Goal: Information Seeking & Learning: Learn about a topic

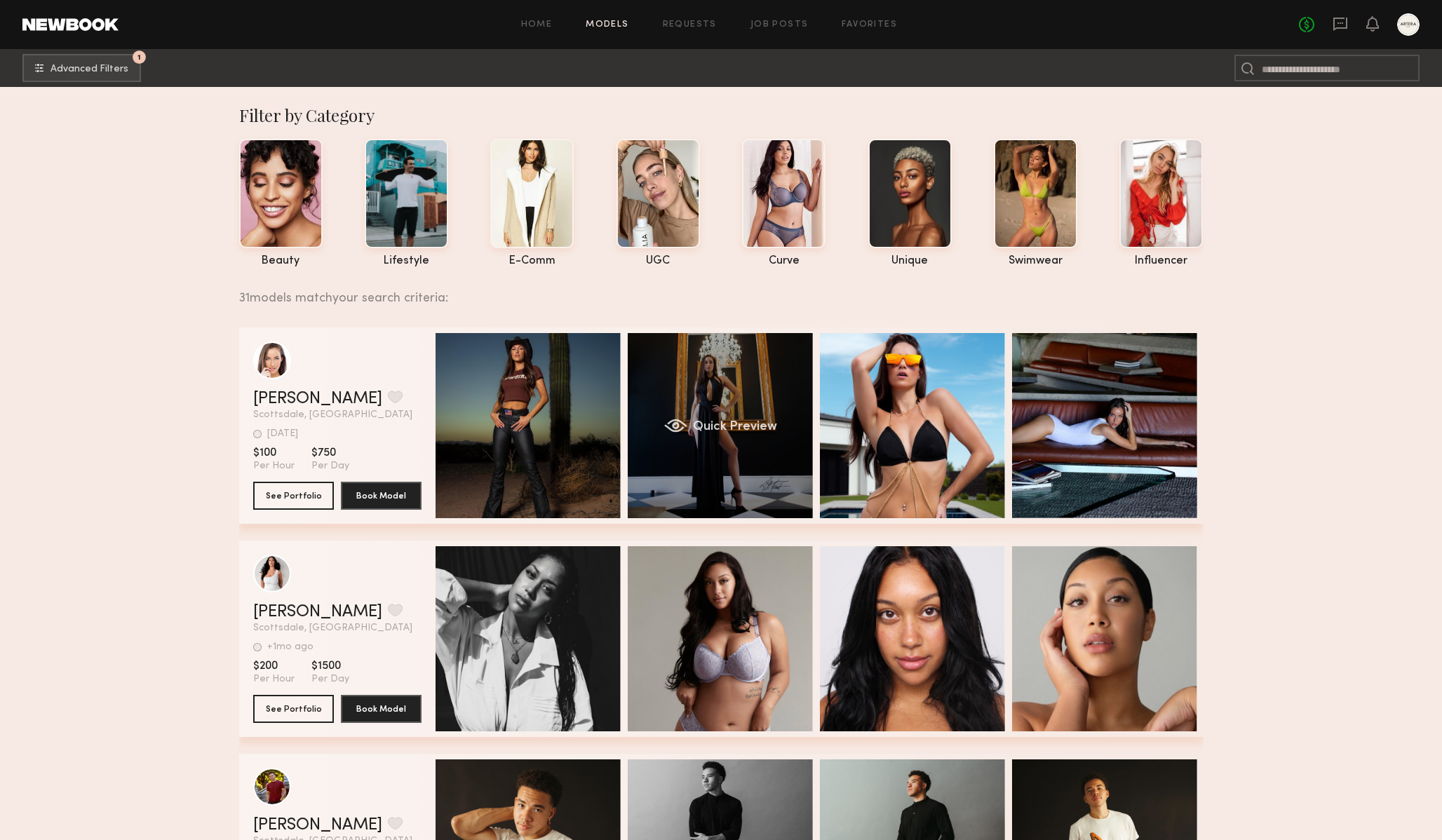
click at [749, 356] on div "Quick Preview" at bounding box center [720, 426] width 185 height 186
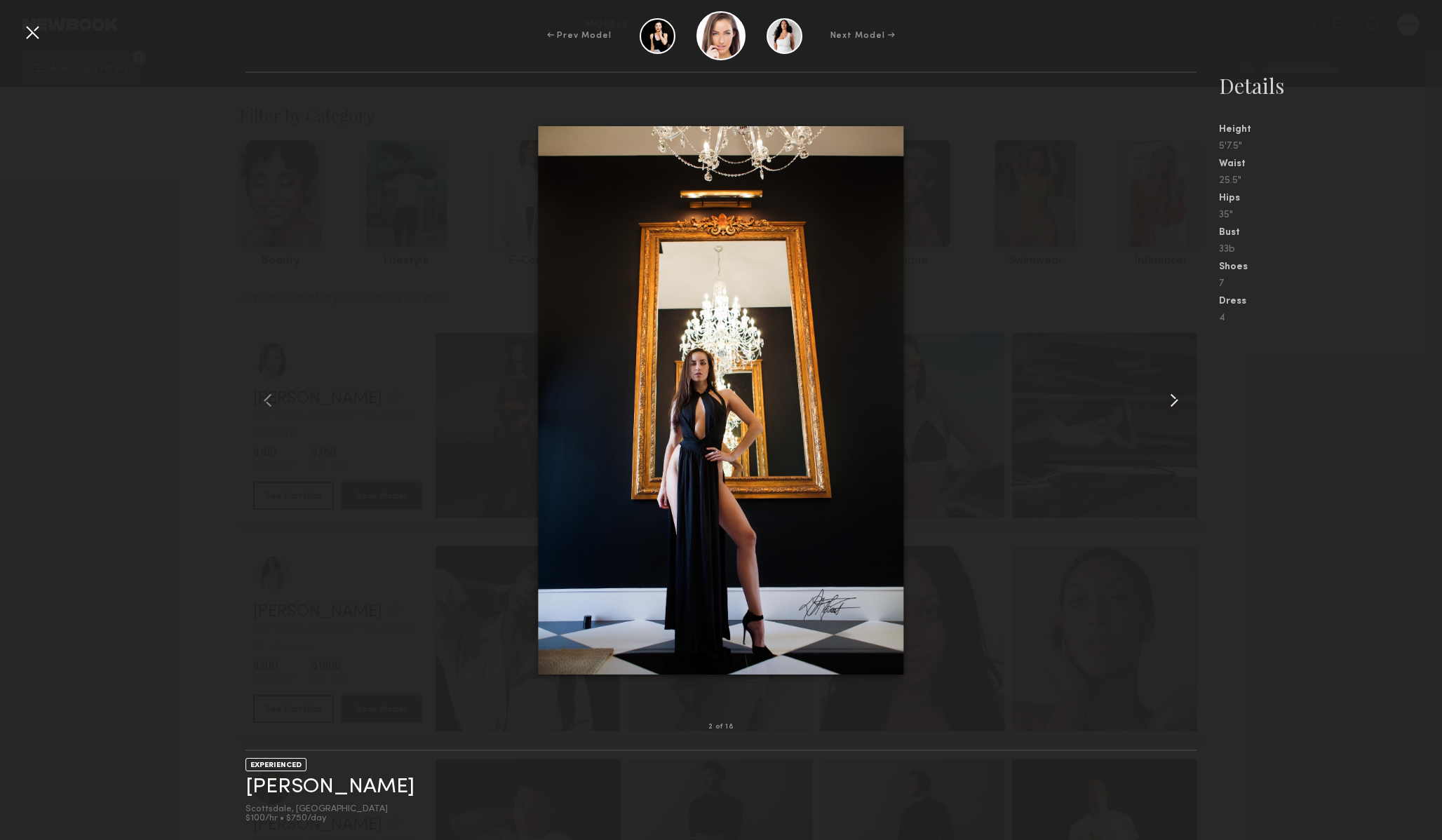
click at [1179, 392] on common-icon at bounding box center [1174, 400] width 22 height 22
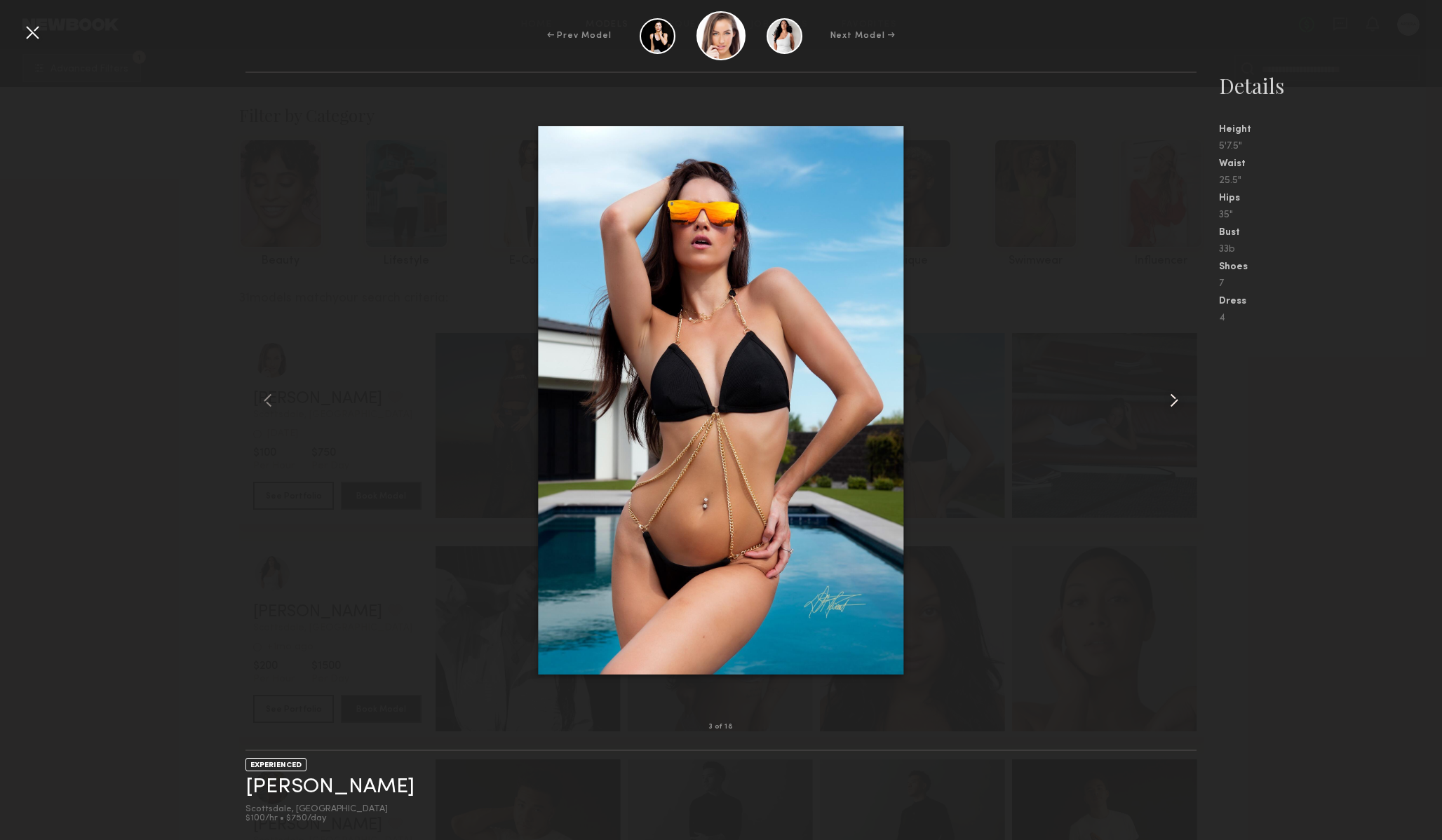
click at [1179, 392] on common-icon at bounding box center [1174, 400] width 22 height 22
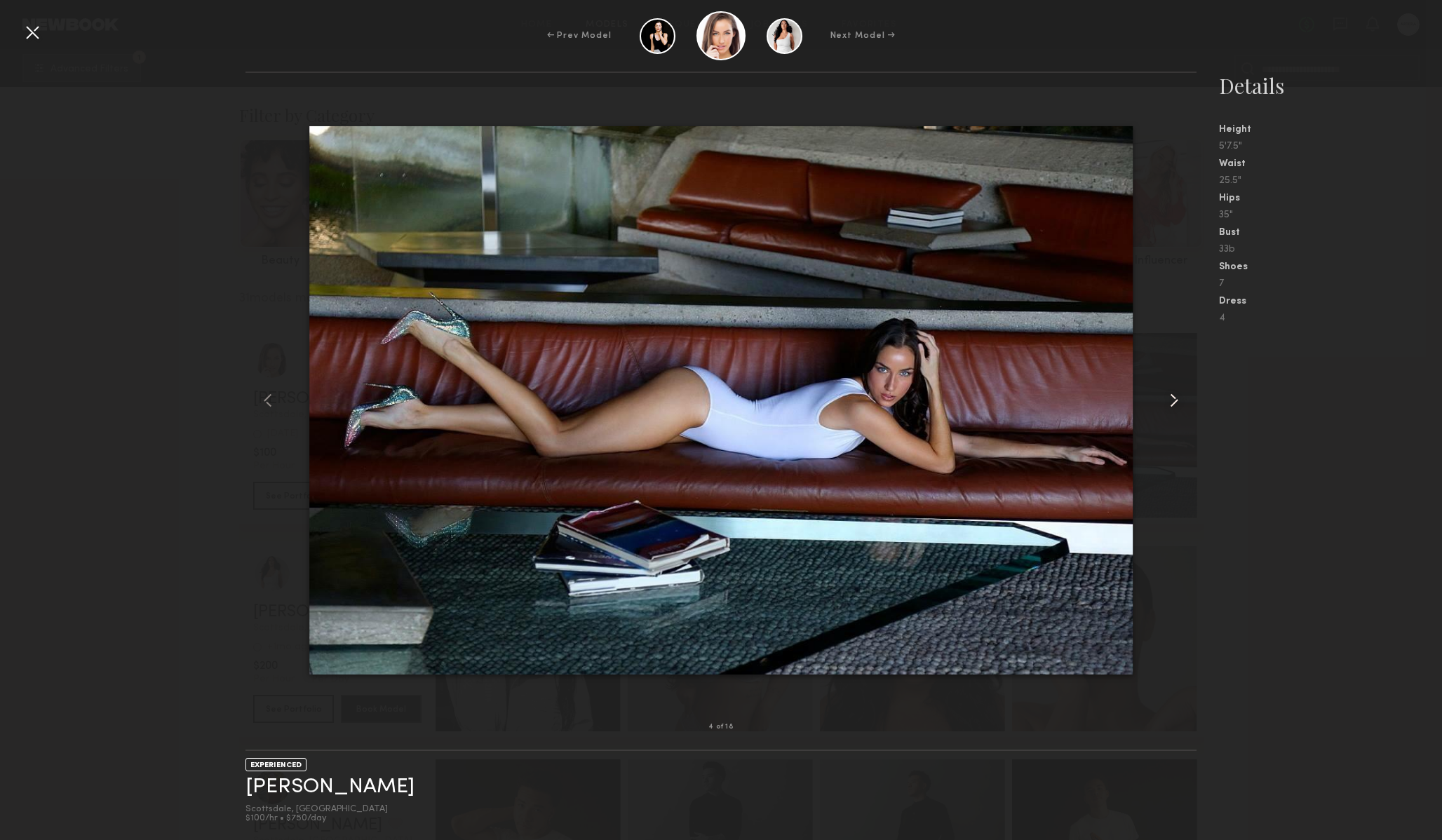
click at [1179, 392] on common-icon at bounding box center [1174, 400] width 22 height 22
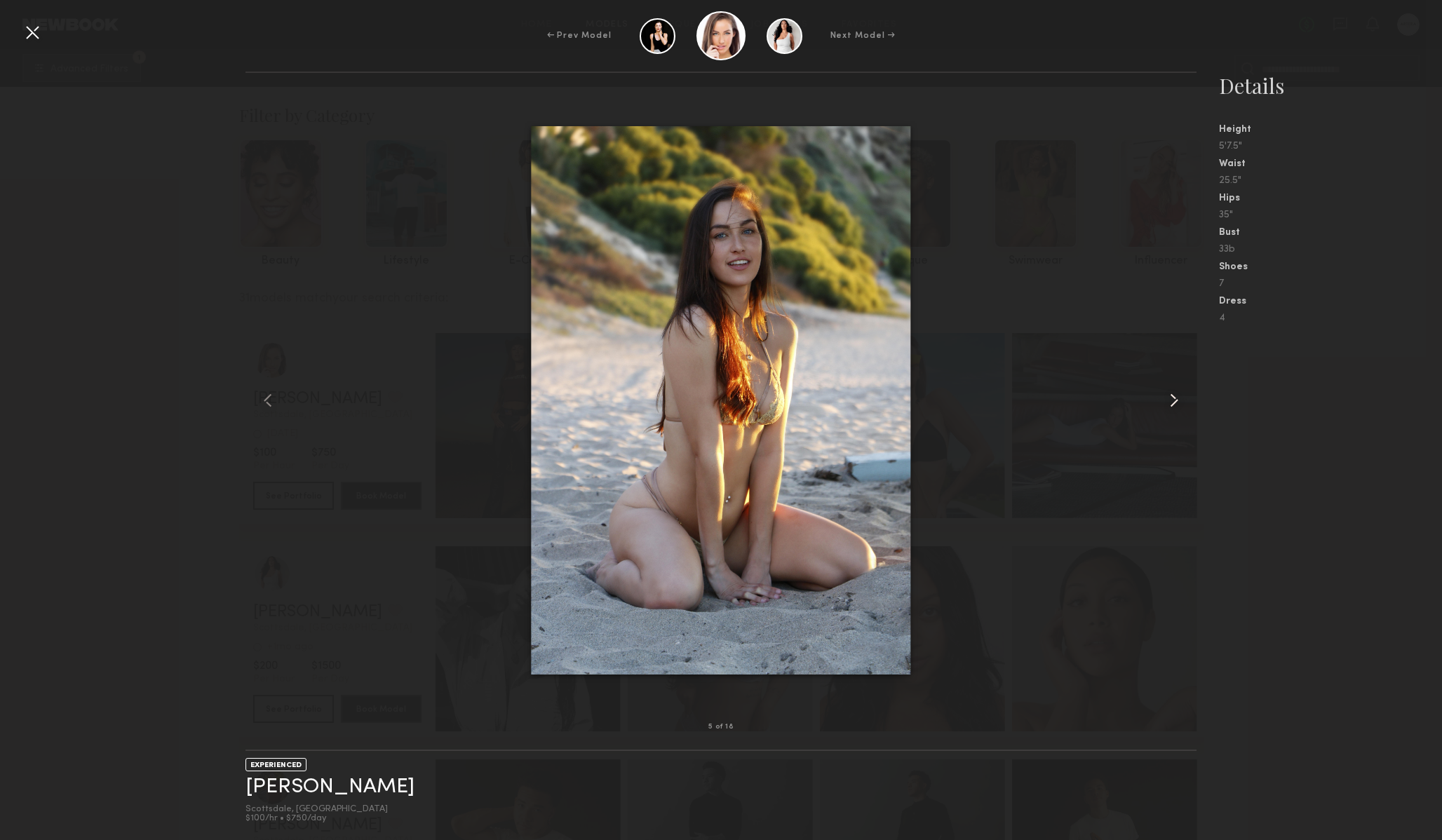
click at [1179, 392] on common-icon at bounding box center [1174, 400] width 22 height 22
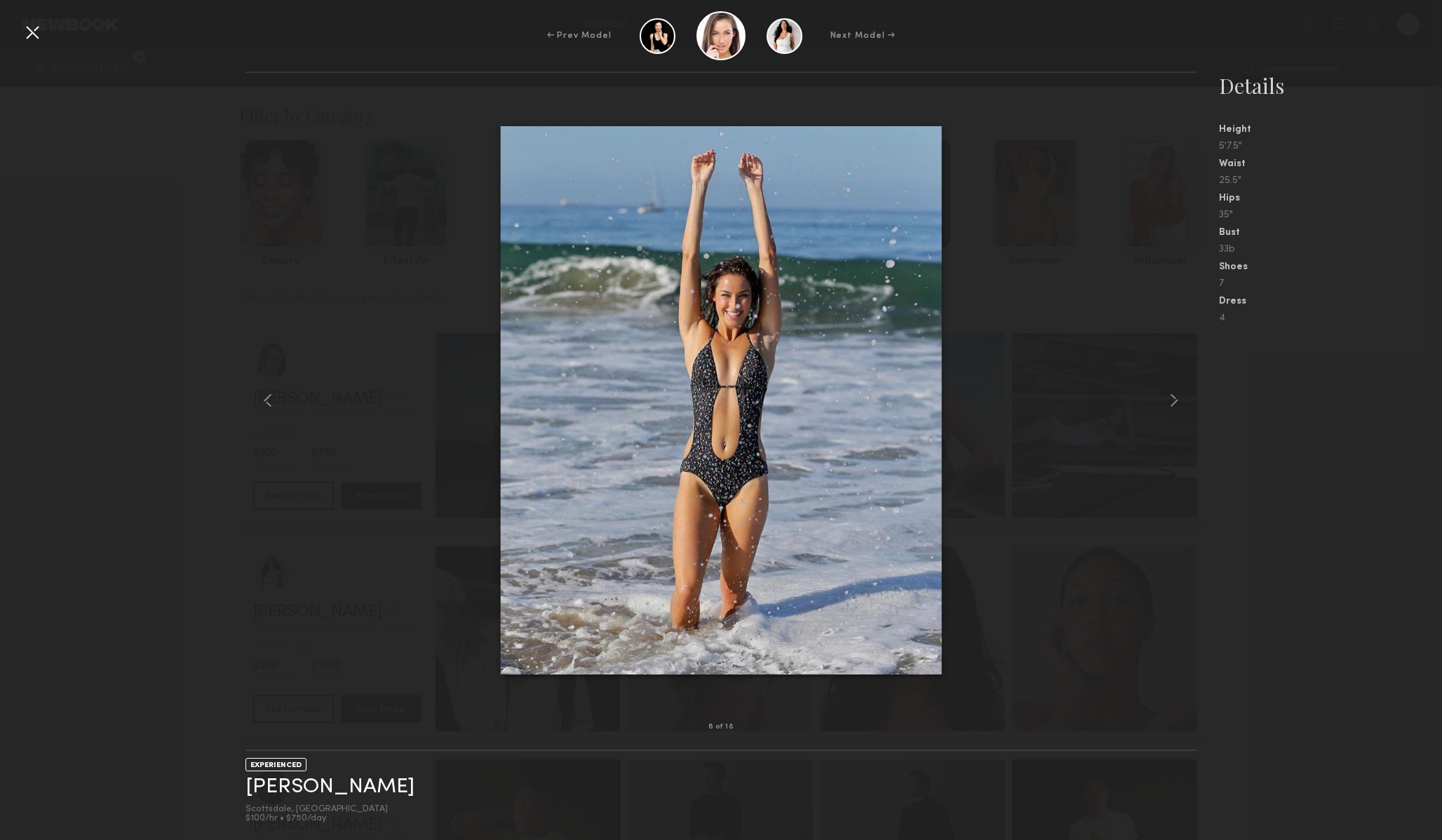
click at [1254, 511] on nb-gallery-model-stats "Details Height 5'7.5" Waist 25.5" Hips 35" Bust 33b Shoes 7 Dress 4" at bounding box center [1319, 456] width 245 height 769
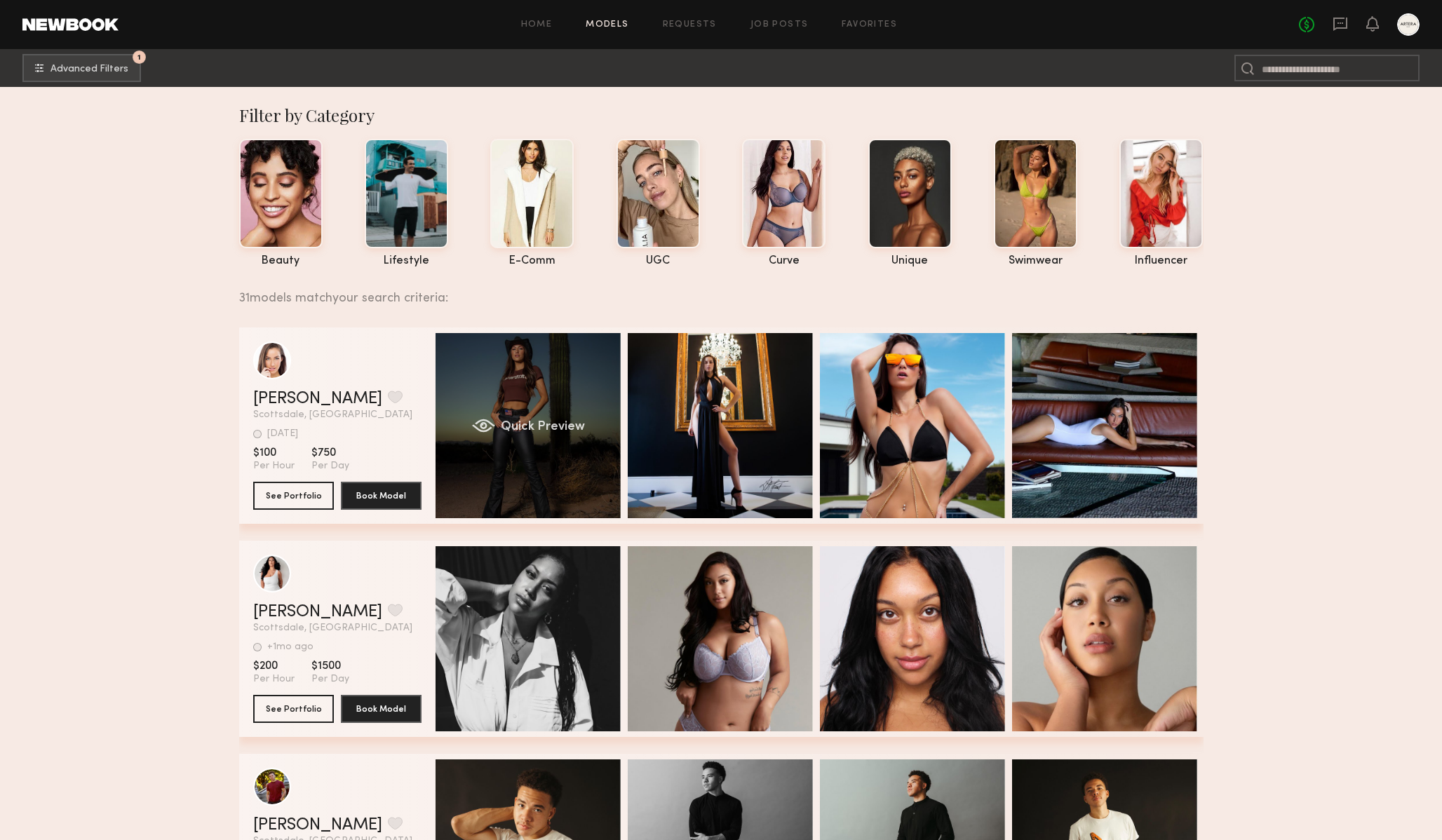
click at [494, 399] on div "Quick Preview" at bounding box center [528, 426] width 185 height 186
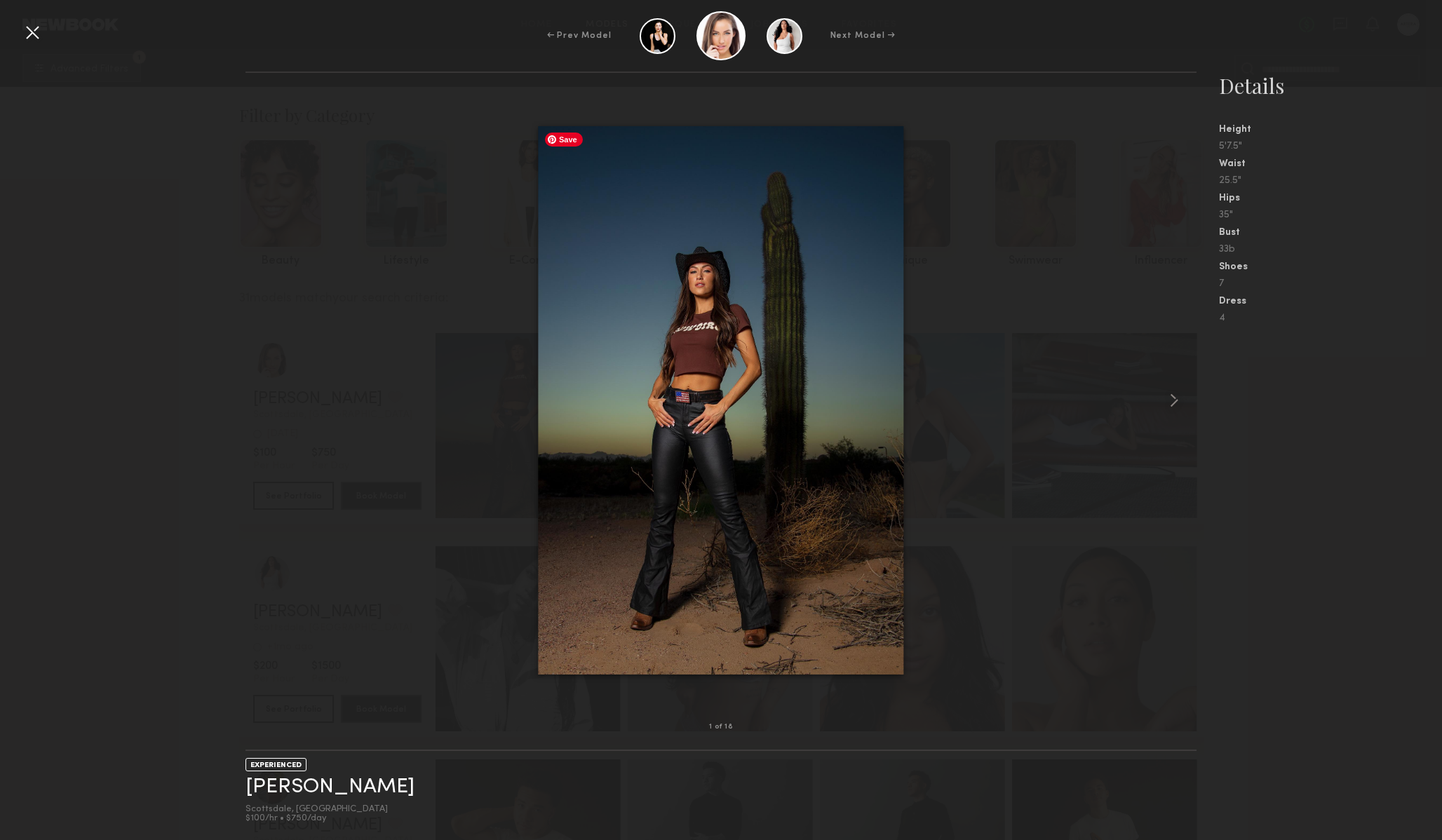
click at [827, 220] on img at bounding box center [720, 399] width 366 height 548
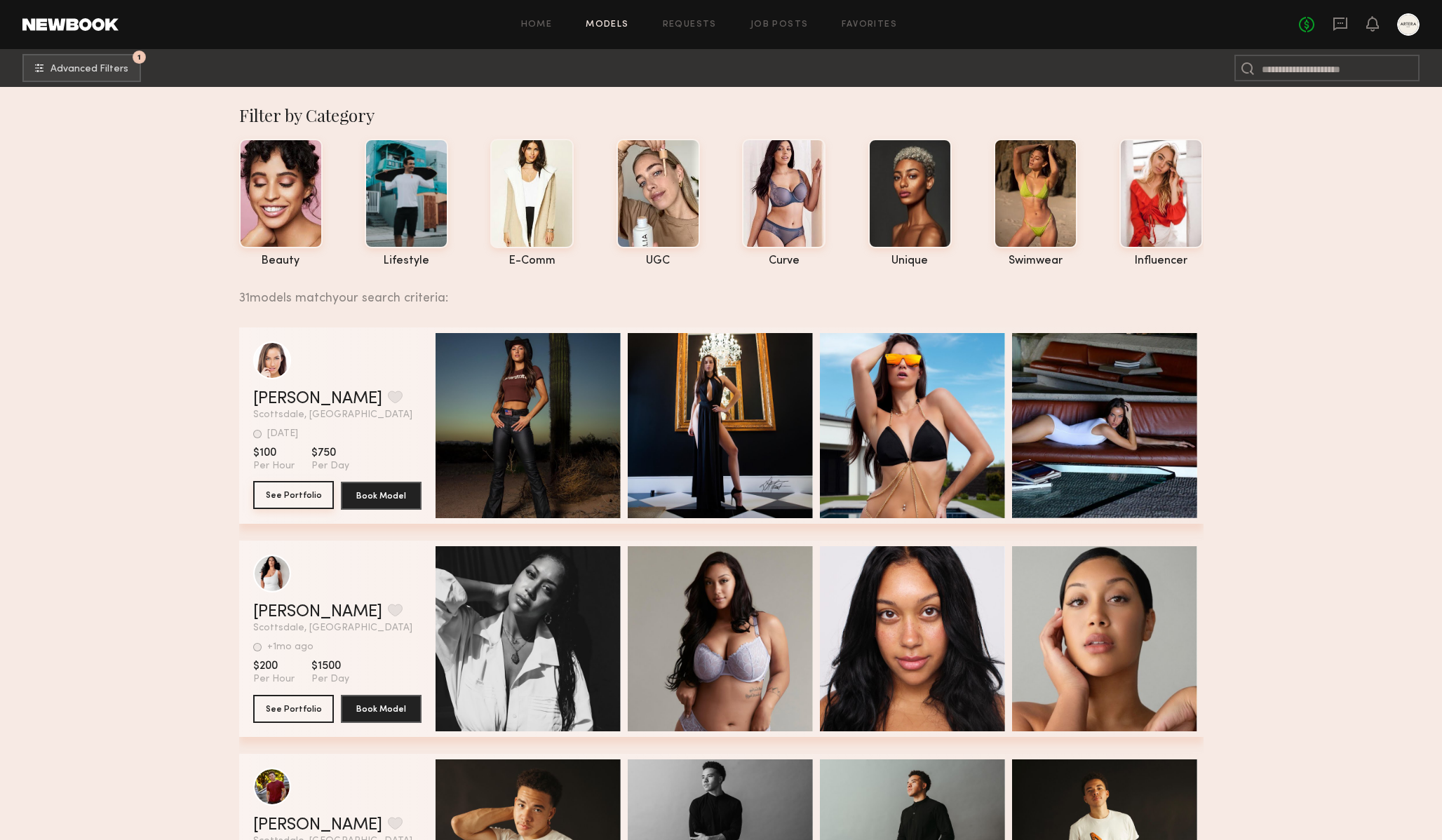
click at [282, 498] on button "See Portfolio" at bounding box center [294, 495] width 81 height 28
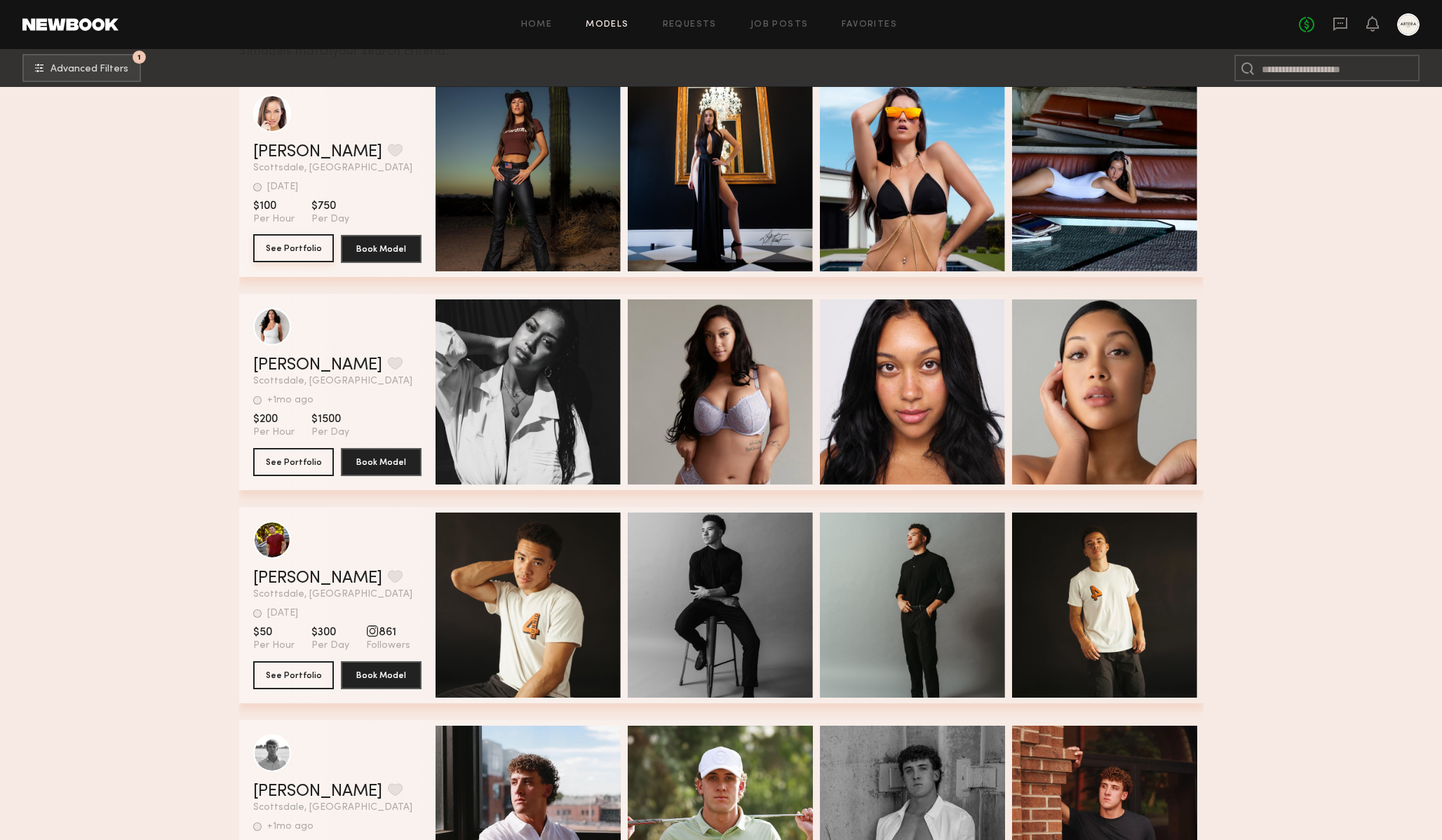
scroll to position [390, 0]
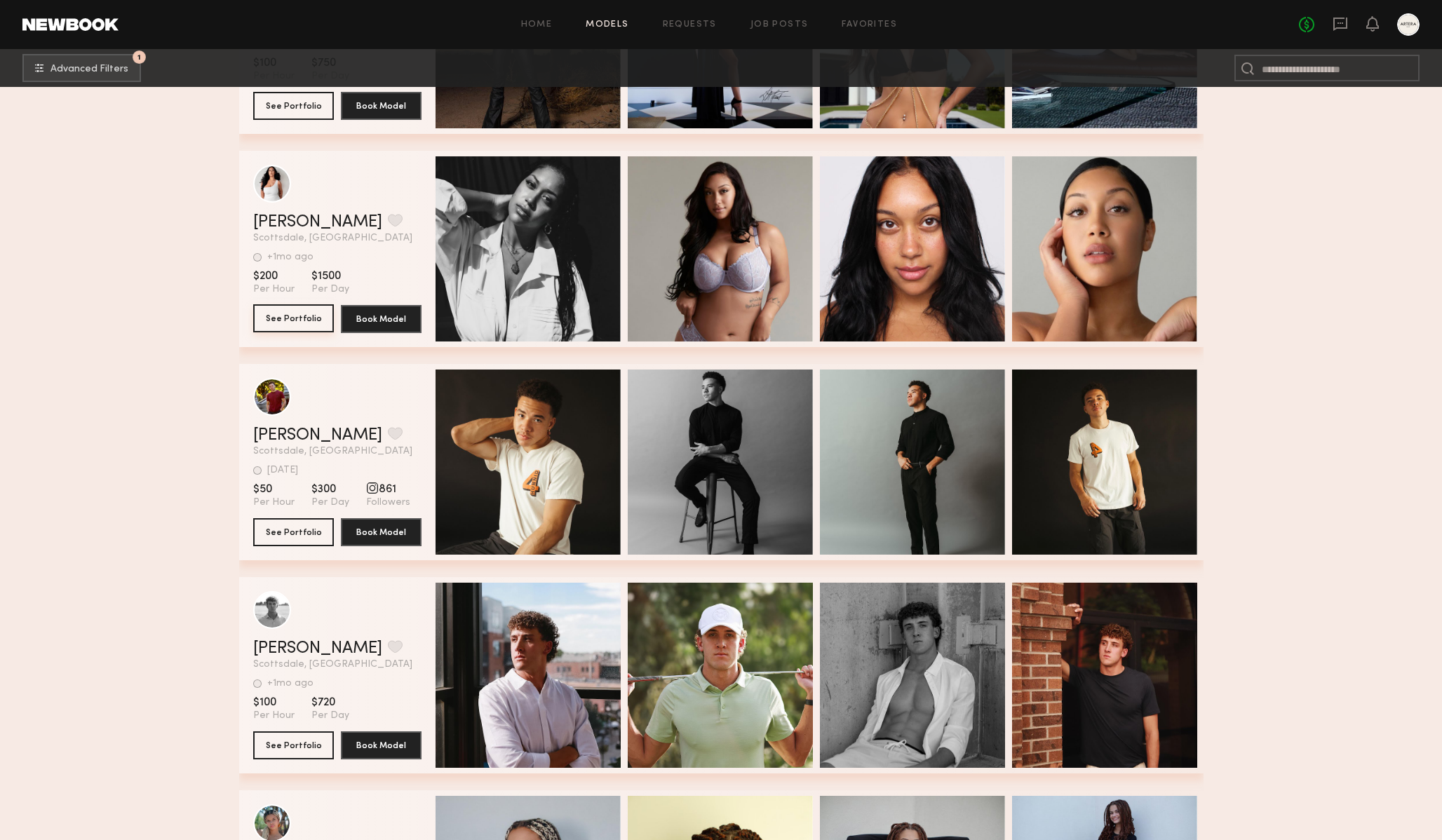
click at [313, 312] on button "See Portfolio" at bounding box center [294, 319] width 81 height 28
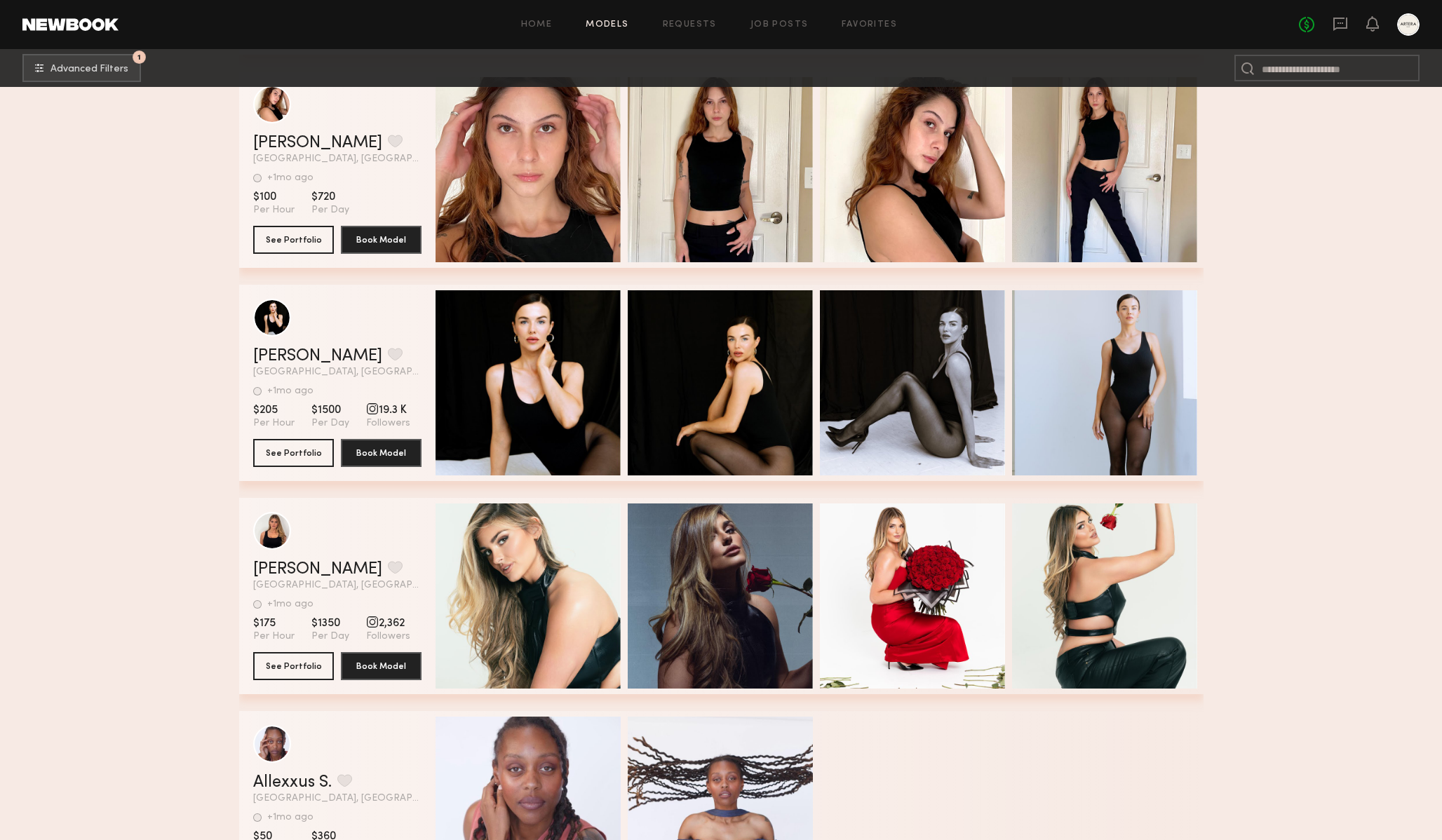
scroll to position [2390, 0]
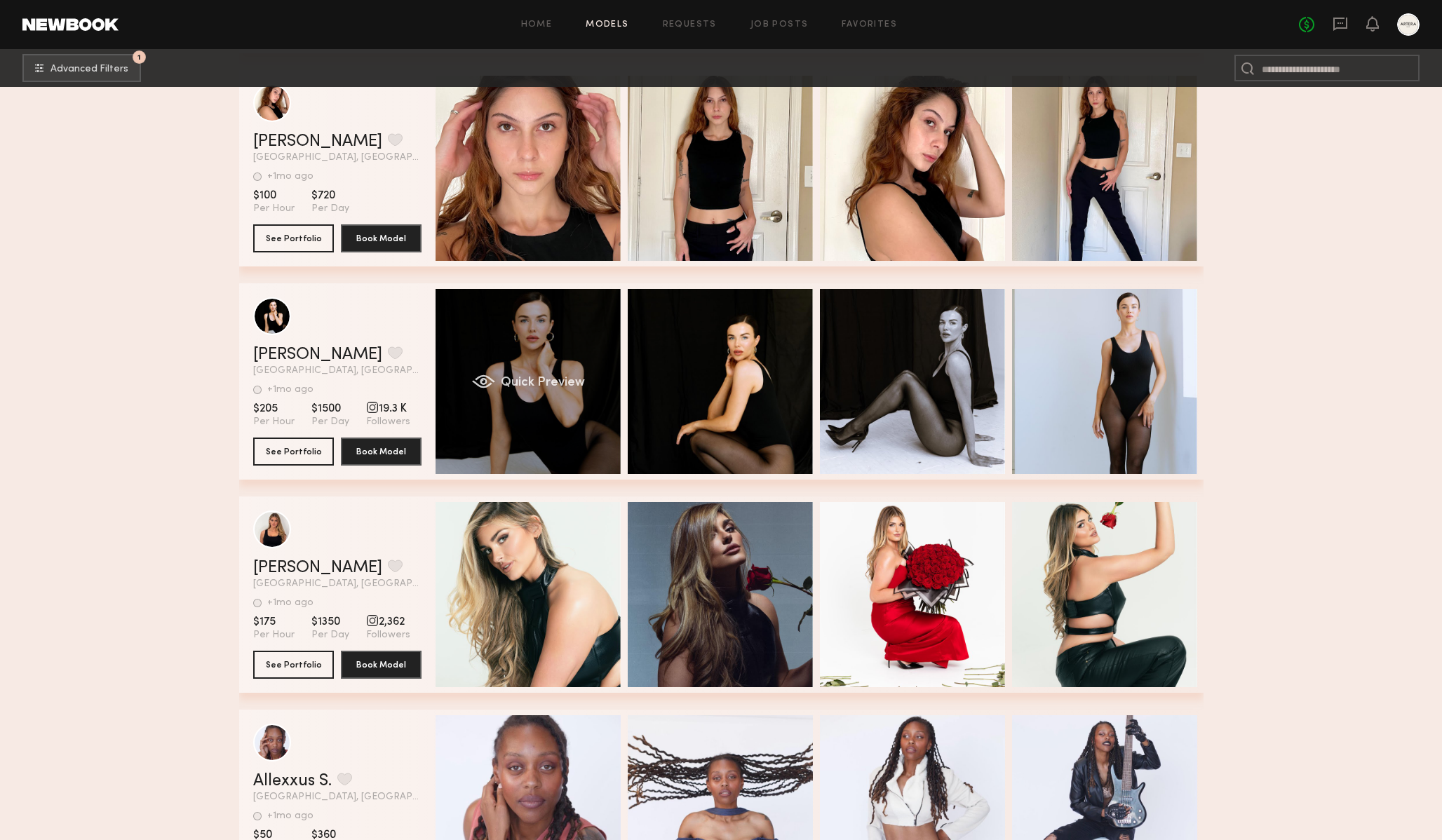
click at [507, 434] on div "Quick Preview" at bounding box center [528, 381] width 185 height 186
click at [305, 447] on button "See Portfolio" at bounding box center [294, 451] width 81 height 28
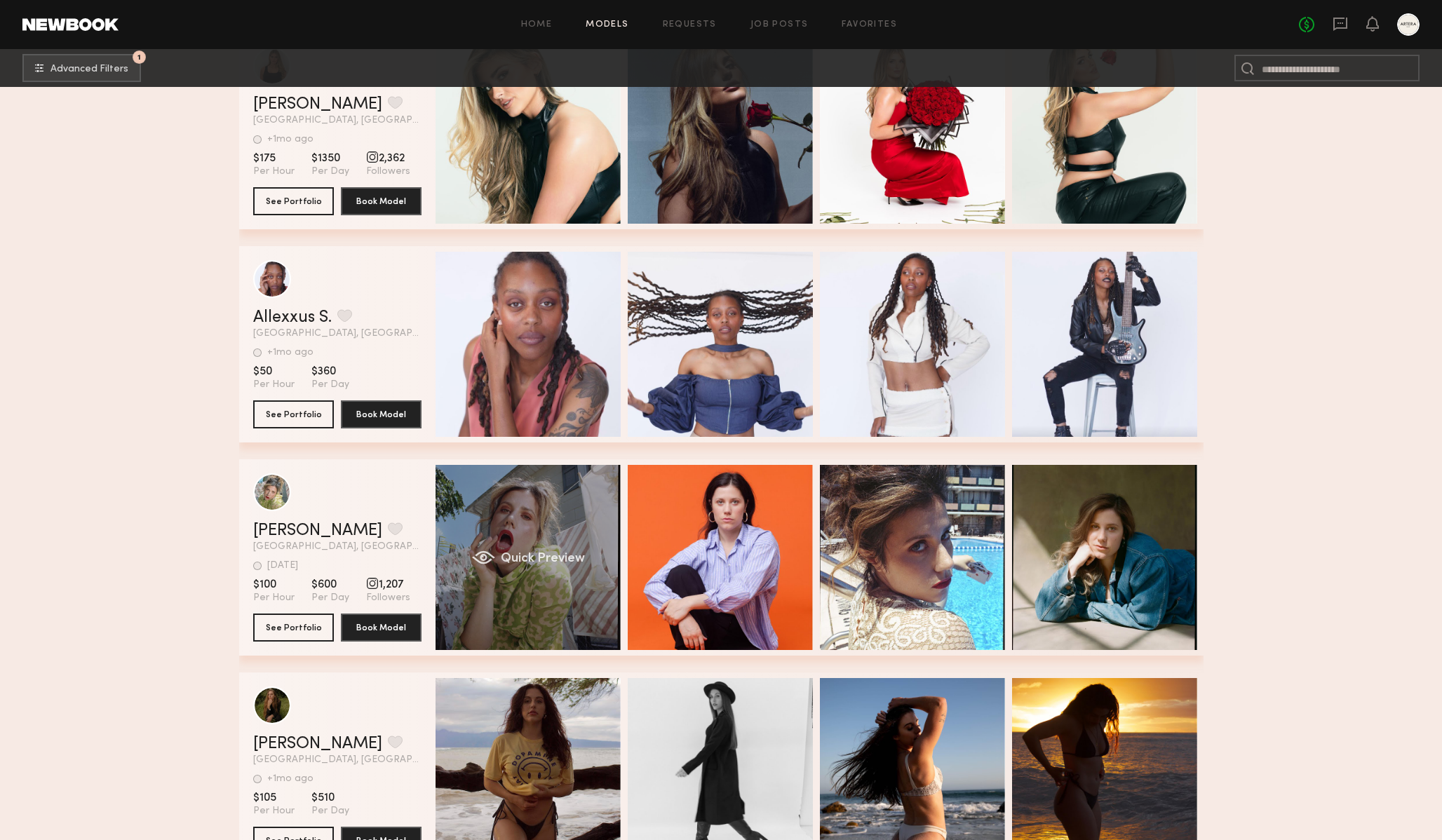
click at [550, 494] on div "Quick Preview" at bounding box center [528, 558] width 185 height 186
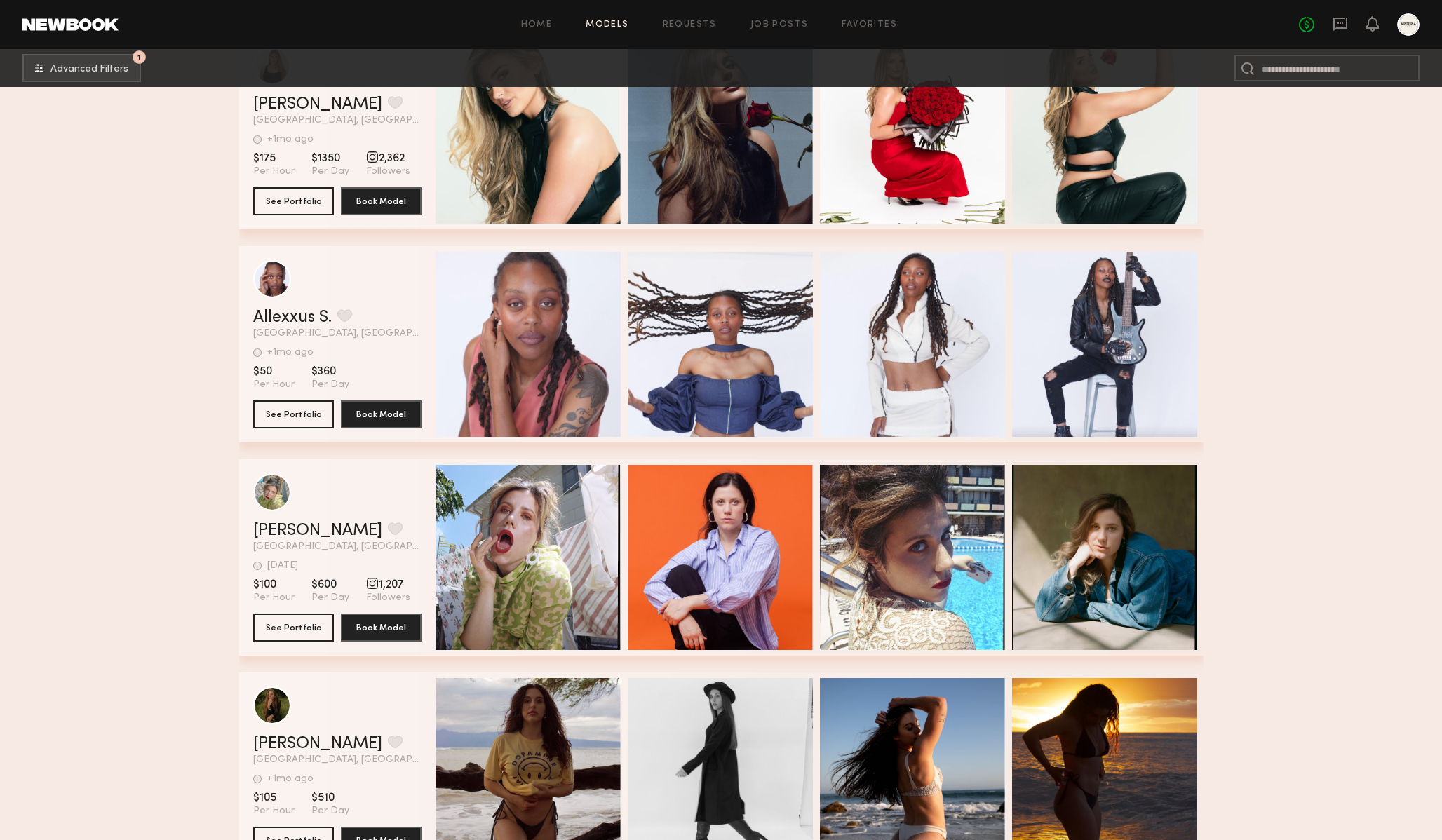
scroll to position [3127, 0]
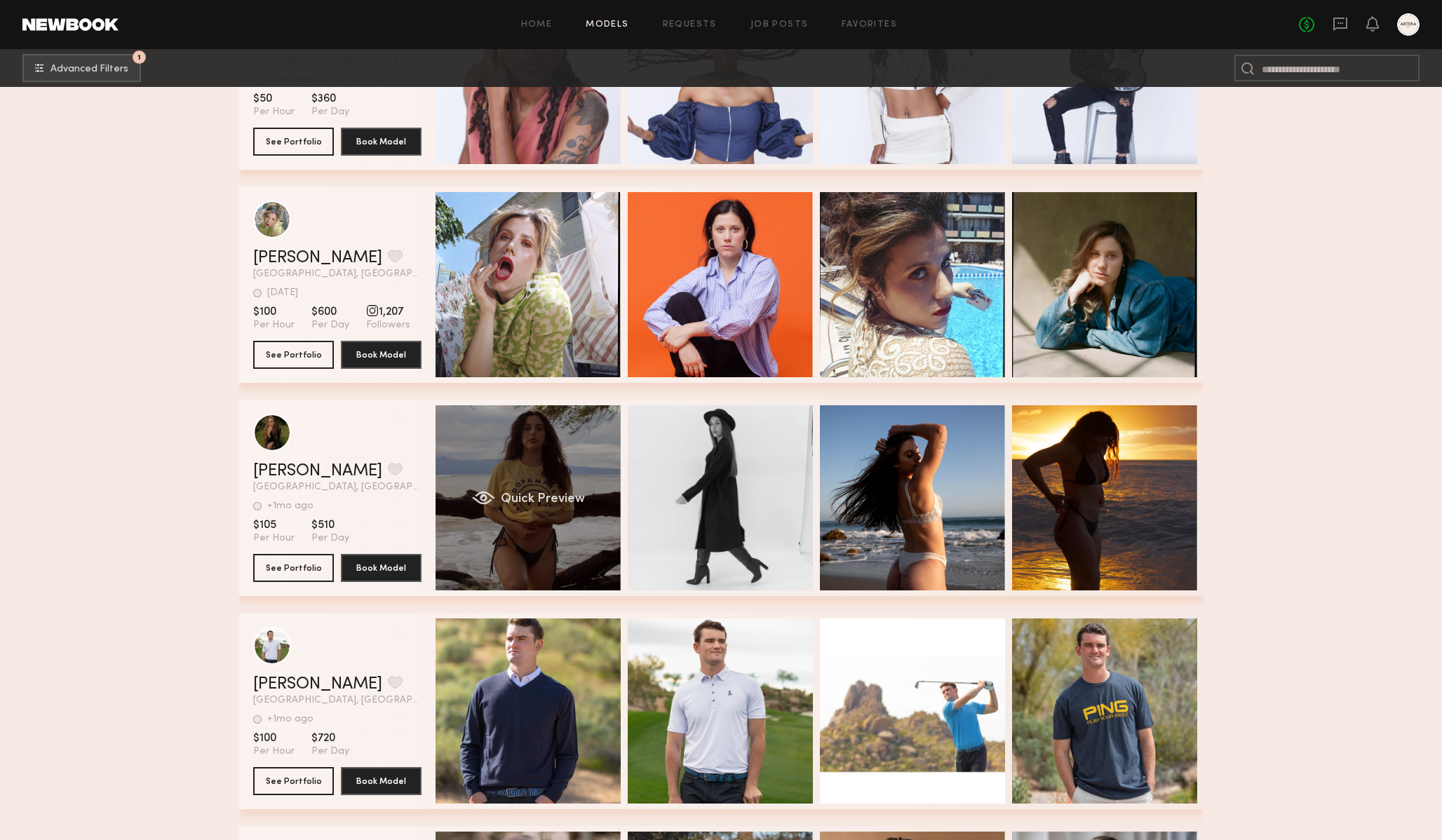
click at [499, 494] on div "Quick Preview" at bounding box center [528, 498] width 185 height 186
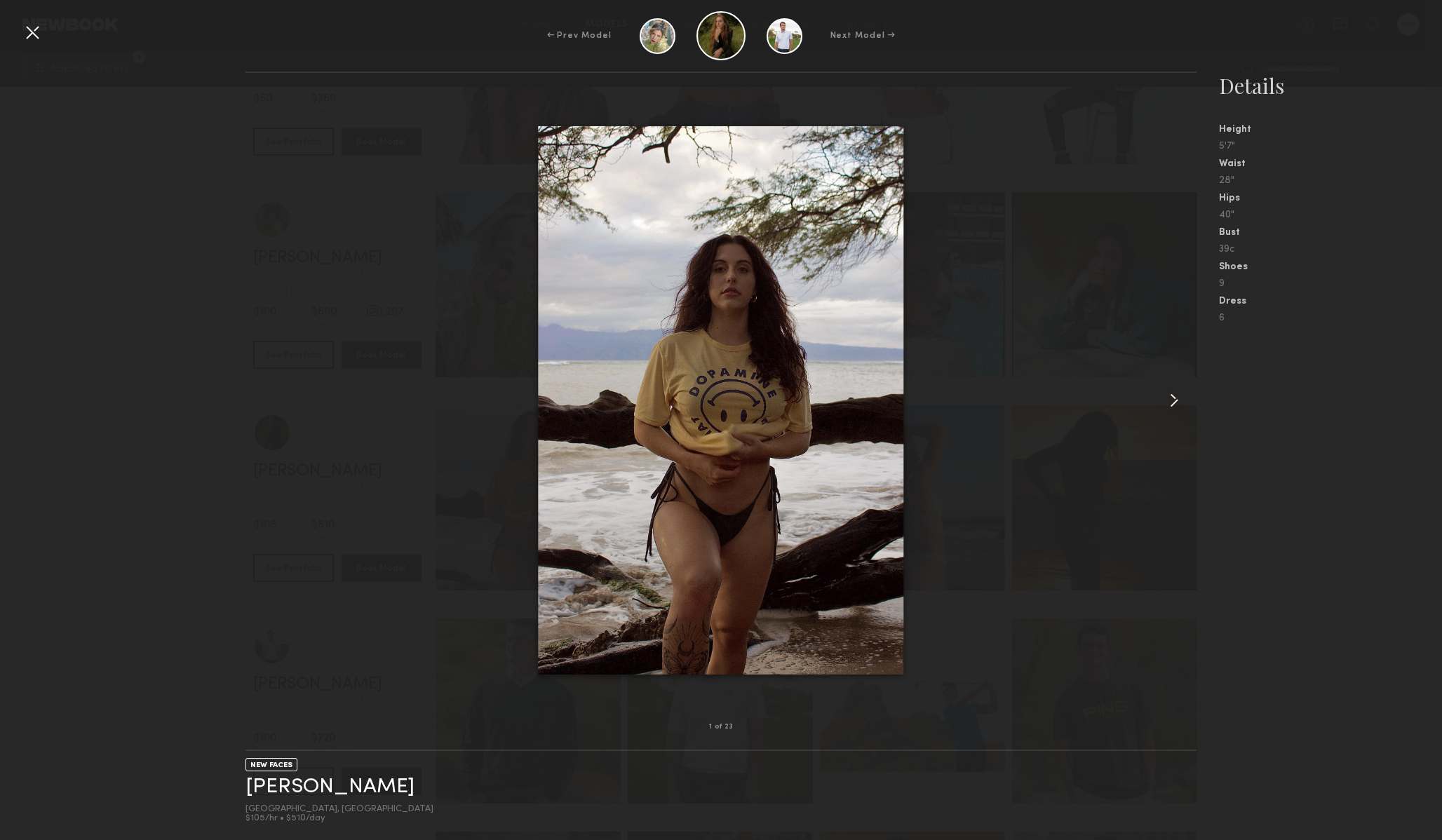
click at [1171, 391] on common-icon at bounding box center [1174, 400] width 22 height 22
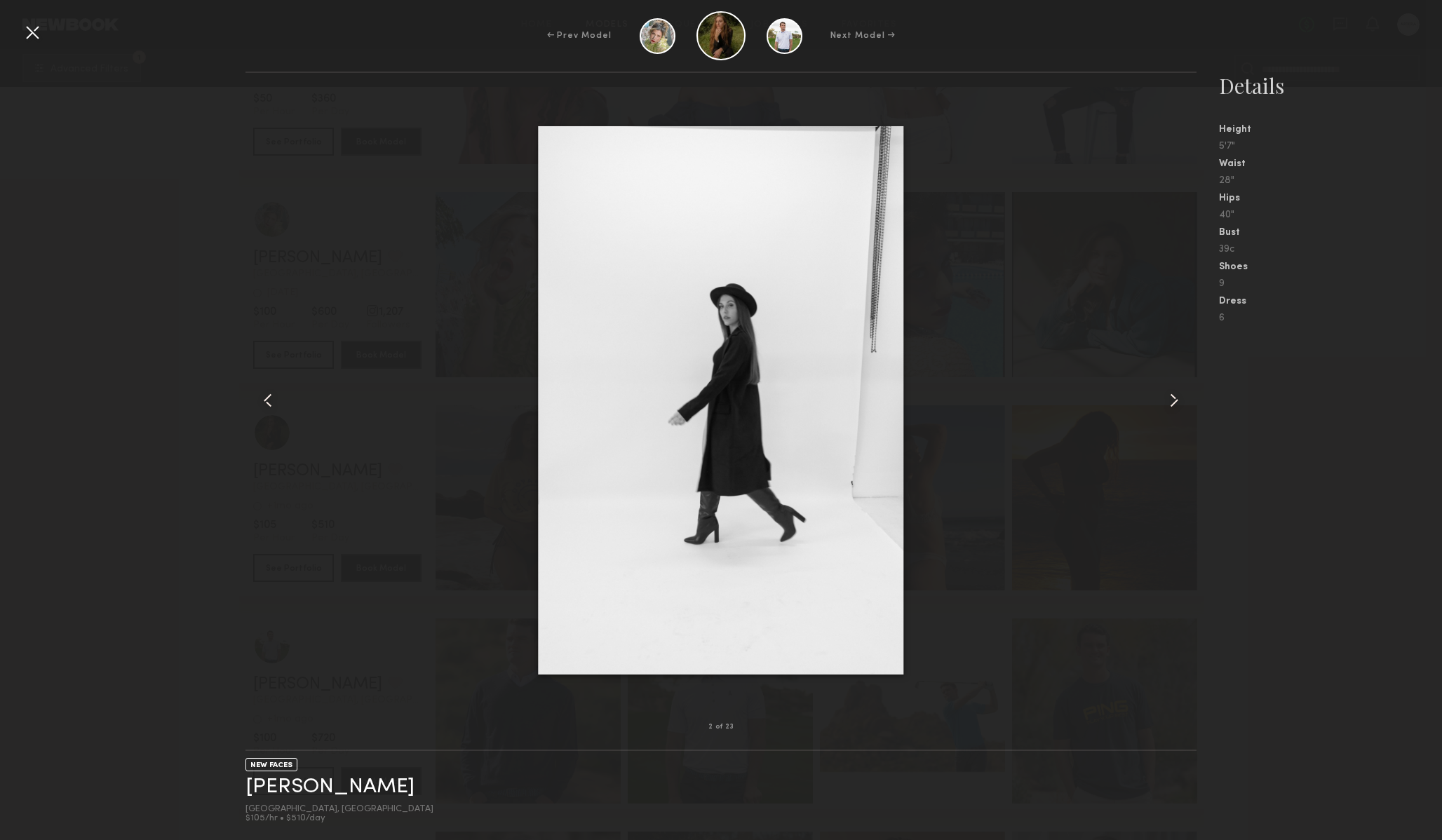
click at [1171, 391] on common-icon at bounding box center [1174, 400] width 22 height 22
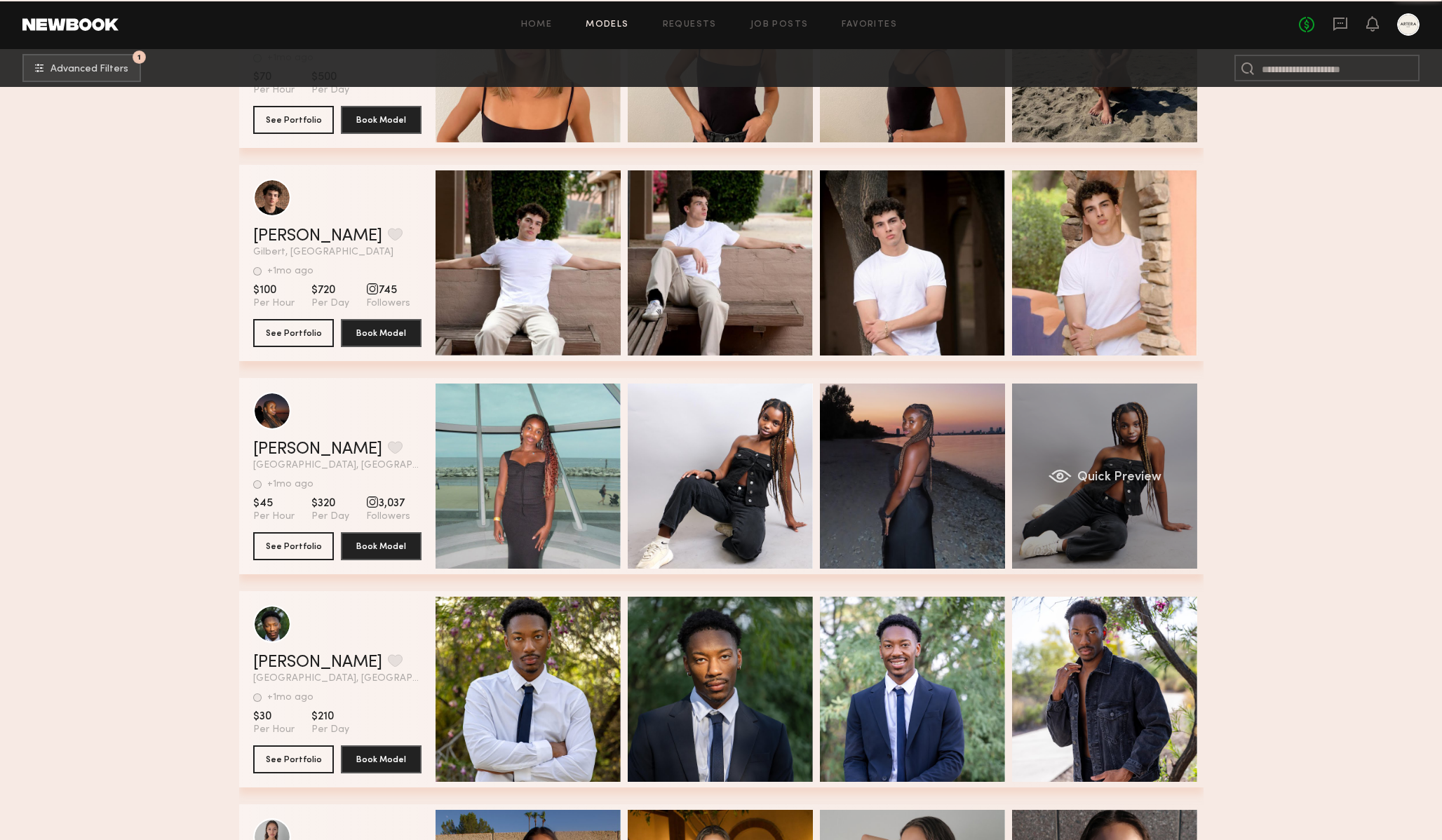
scroll to position [5181, 0]
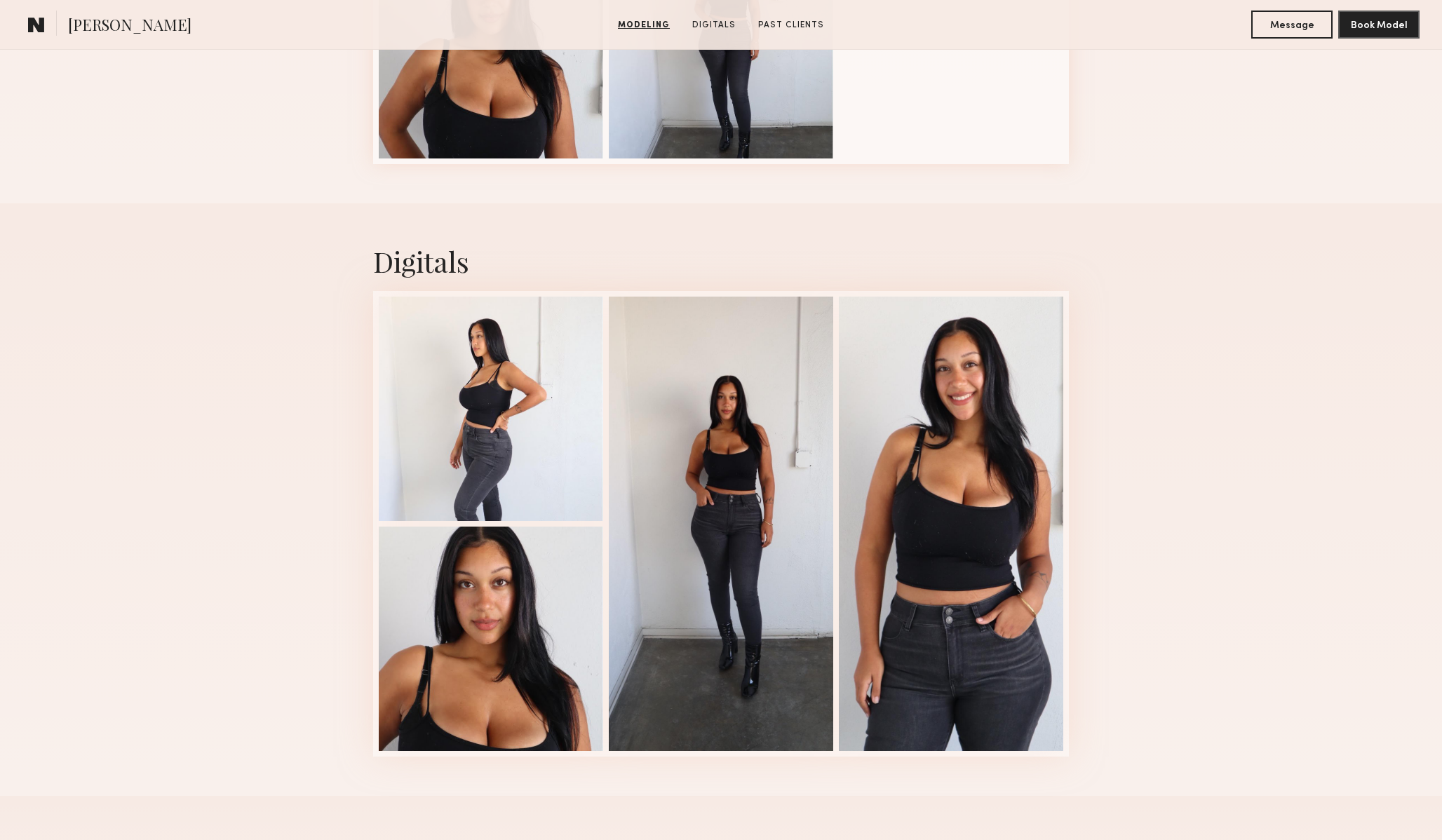
scroll to position [1099, 0]
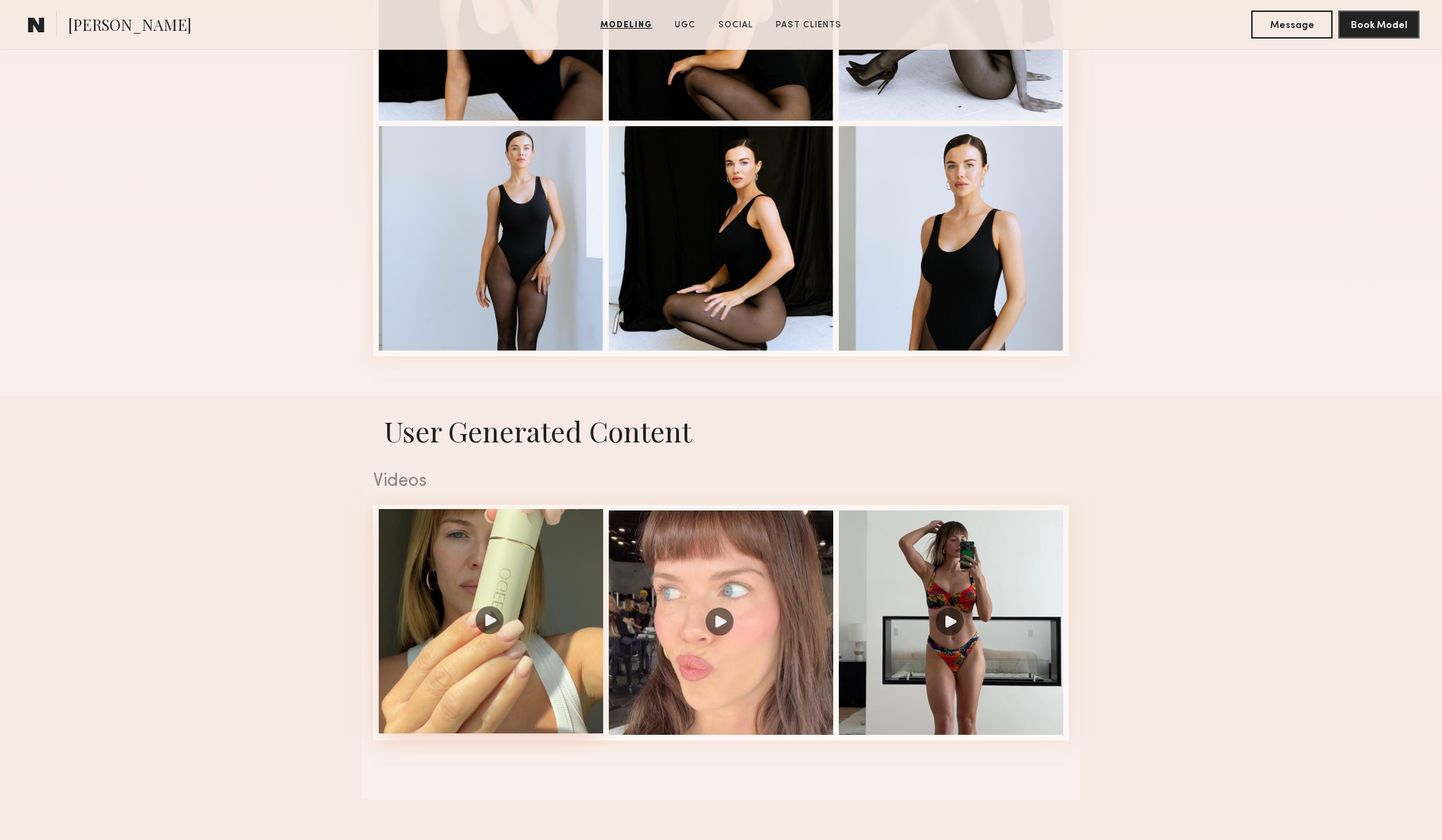
scroll to position [535, 0]
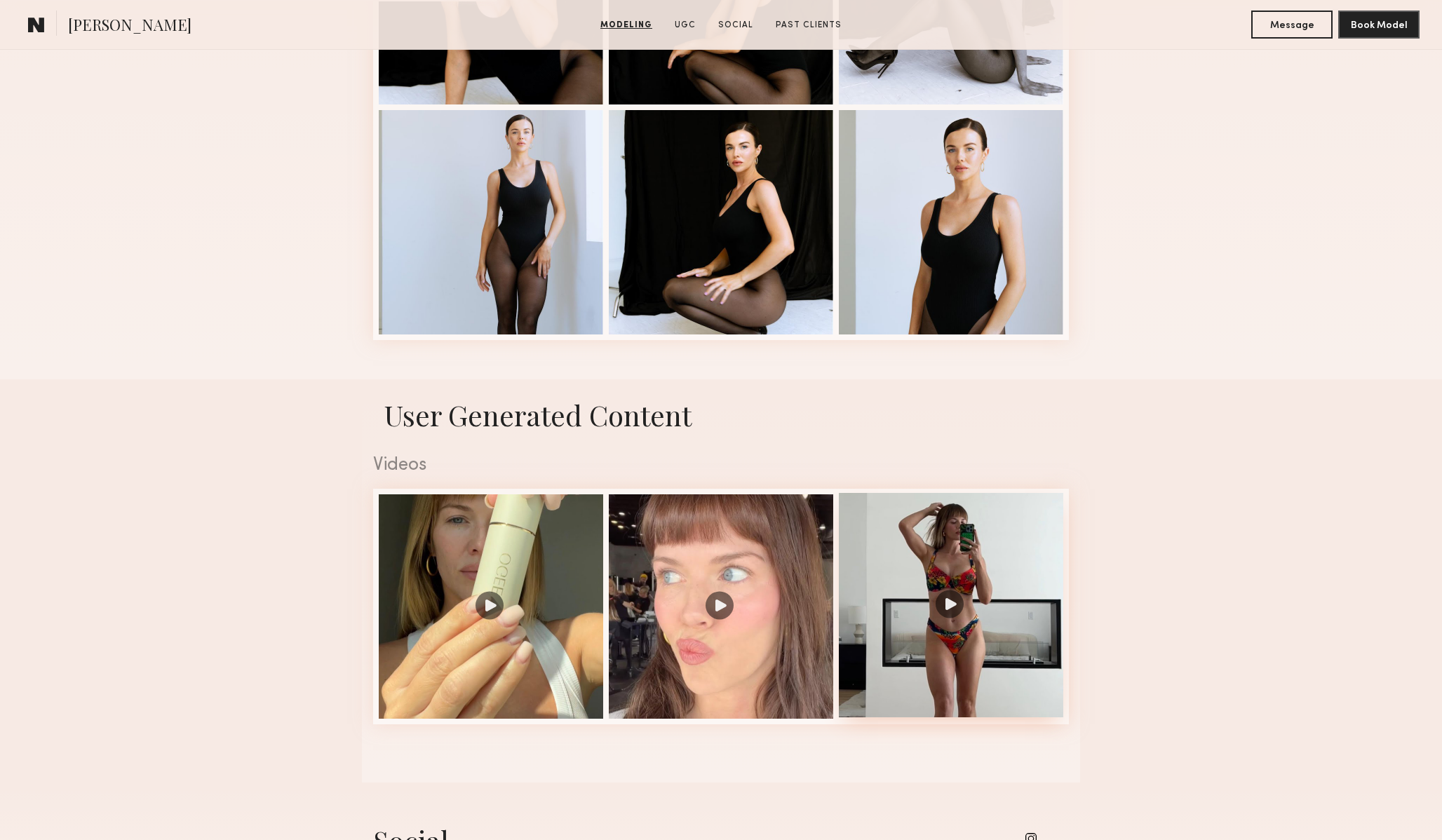
click at [948, 609] on div at bounding box center [951, 605] width 224 height 224
click at [750, 528] on div at bounding box center [721, 605] width 224 height 224
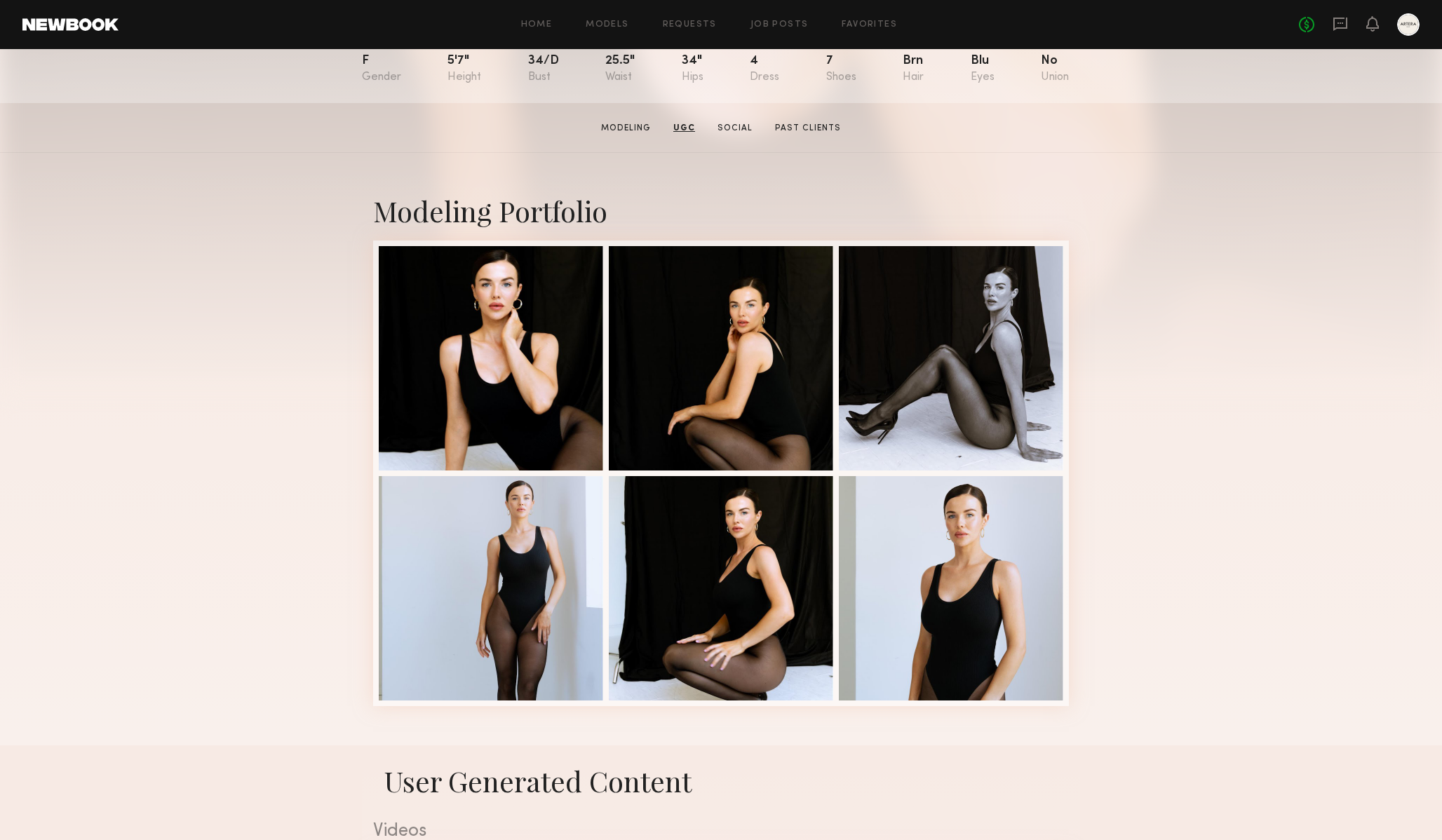
scroll to position [79, 0]
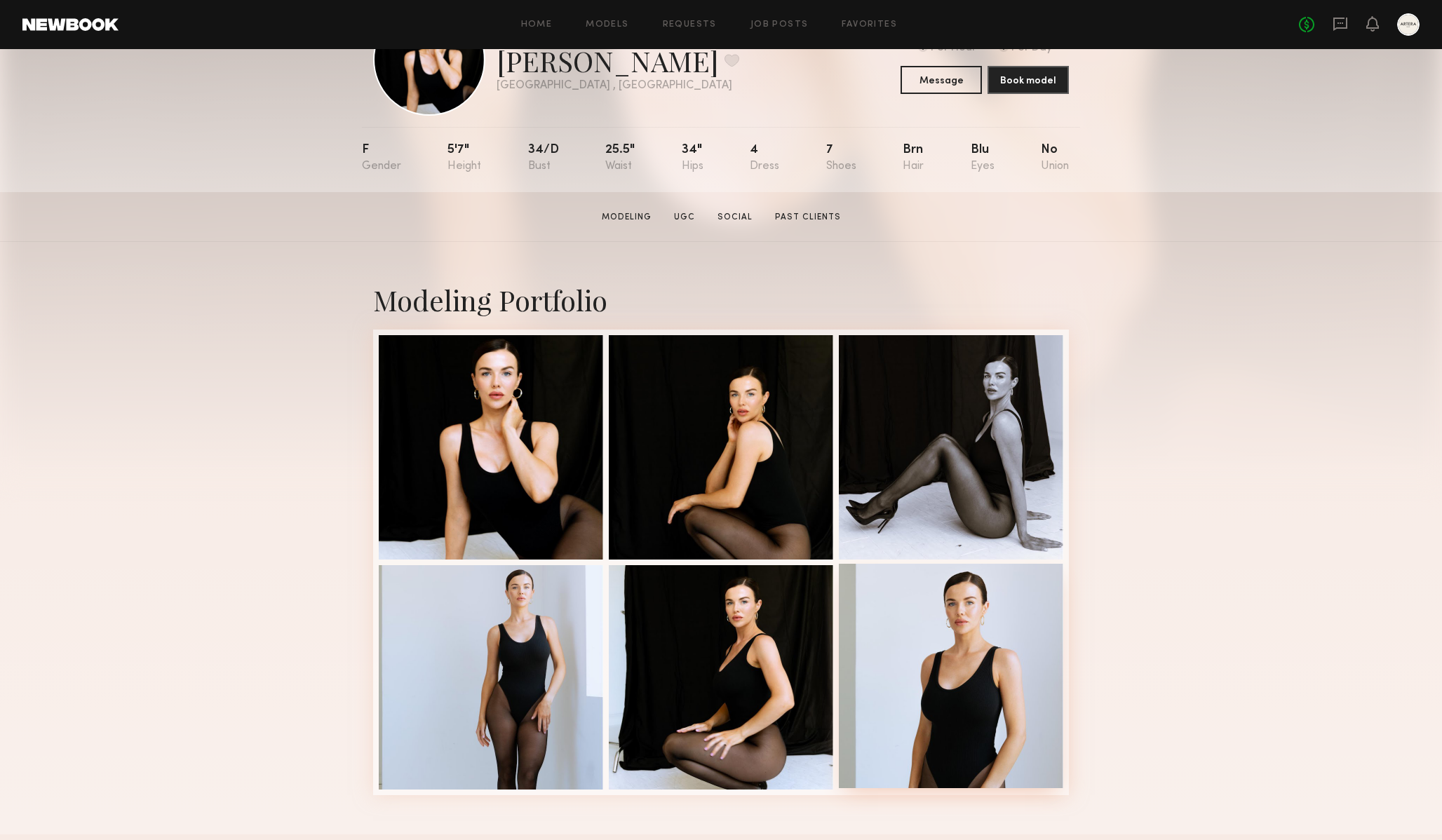
click at [989, 646] on div at bounding box center [951, 676] width 224 height 224
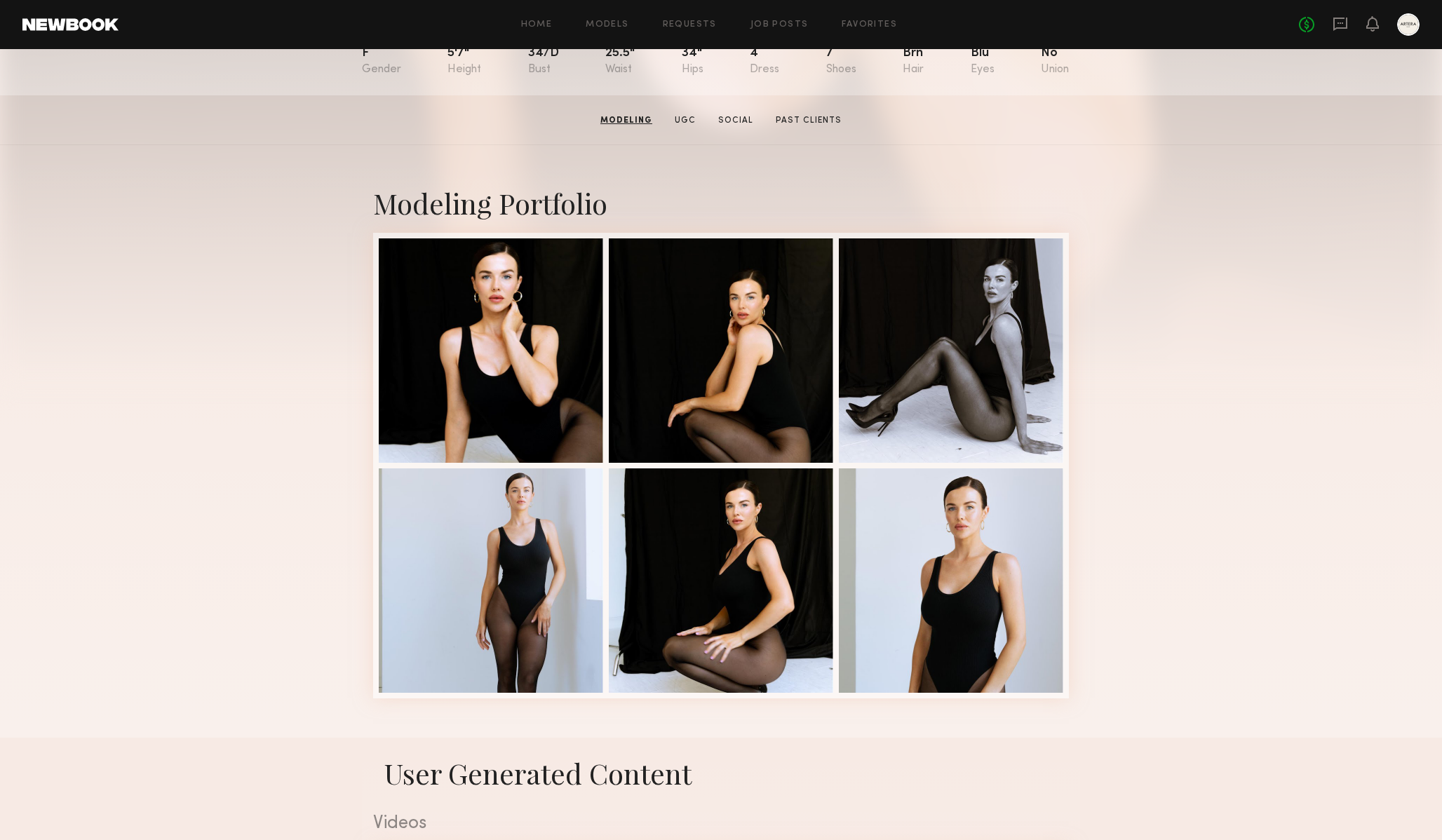
scroll to position [0, 0]
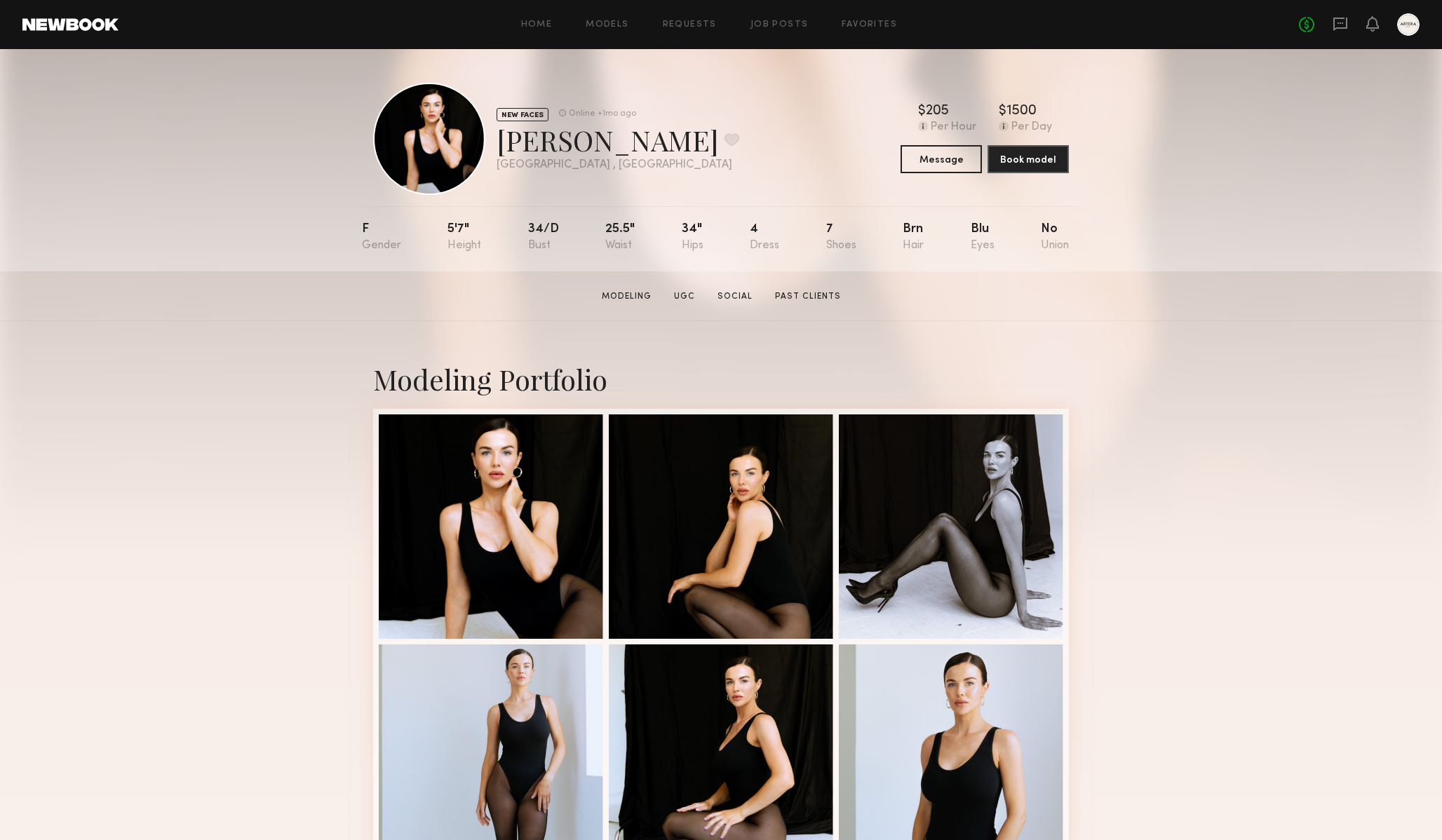
click at [1228, 485] on div "Modeling Portfolio" at bounding box center [721, 618] width 1442 height 592
